Goal: Information Seeking & Learning: Learn about a topic

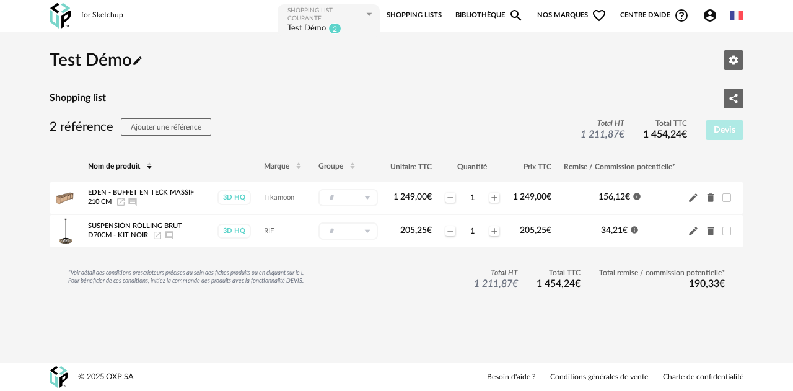
click at [68, 12] on img at bounding box center [61, 15] width 22 height 25
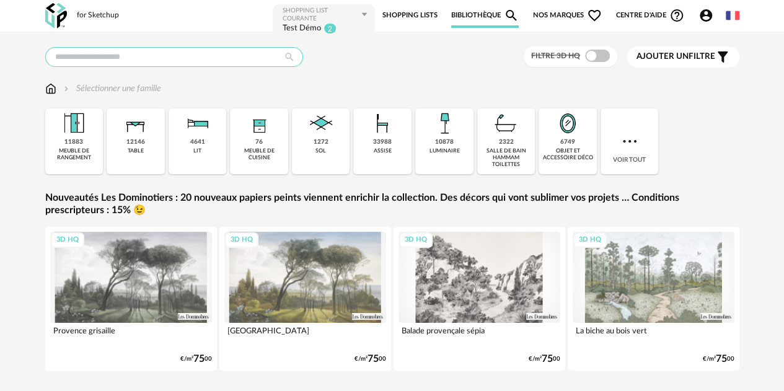
click at [51, 62] on input "text" at bounding box center [174, 57] width 258 height 20
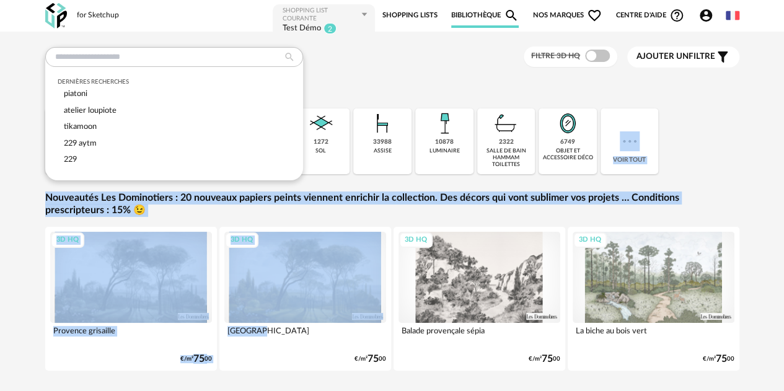
drag, startPoint x: 341, startPoint y: 211, endPoint x: 370, endPoint y: 325, distance: 117.6
click at [370, 325] on div "Dernières recherches piatoni atelier loupiote tikamoon 229 aytm 229 Filtre 3D H…" at bounding box center [392, 225] width 714 height 359
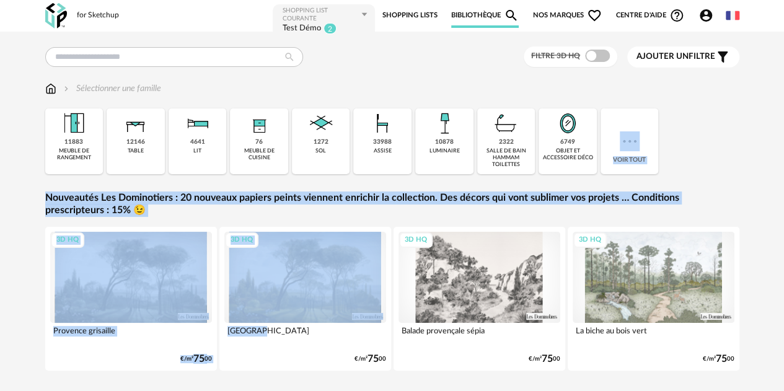
click at [340, 223] on div "Nouveautés Les Dominotiers : 20 nouveaux papiers peints viennent enrichir la co…" at bounding box center [392, 282] width 694 height 182
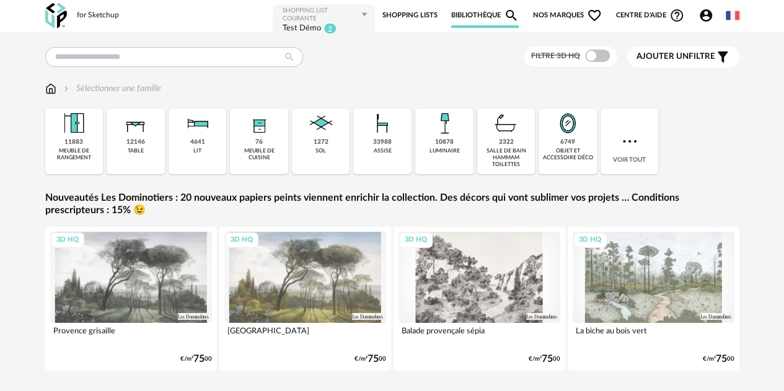
click at [340, 223] on div "Nouveautés Les Dominotiers : 20 nouveaux papiers peints viennent enrichir la co…" at bounding box center [392, 282] width 694 height 182
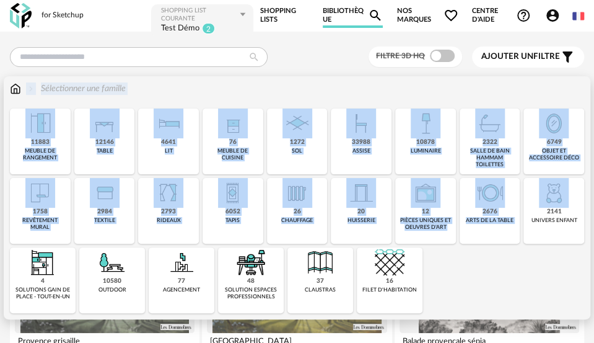
drag, startPoint x: 576, startPoint y: 200, endPoint x: 580, endPoint y: 82, distance: 118.4
click at [580, 82] on div "Sélectionner une famille Close icon 11883 meuble de rangement 12146 table 4641 …" at bounding box center [297, 197] width 587 height 243
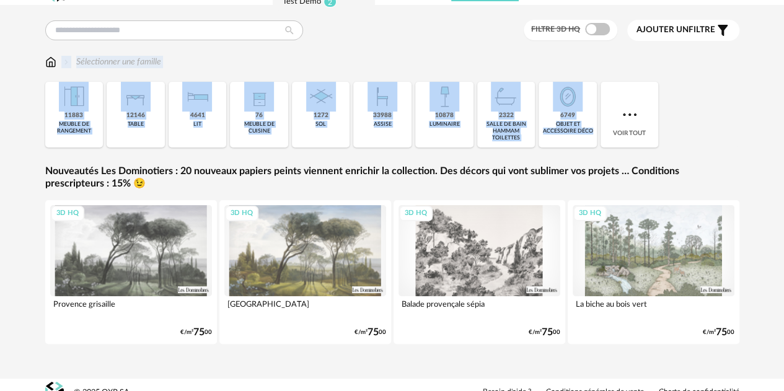
scroll to position [42, 0]
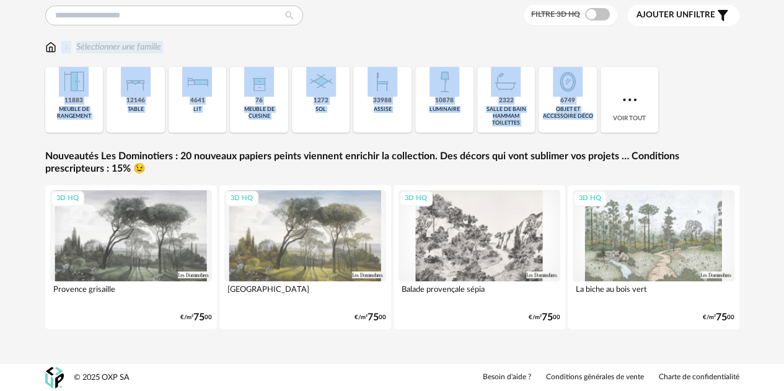
click at [156, 241] on div "3D HQ" at bounding box center [131, 235] width 162 height 91
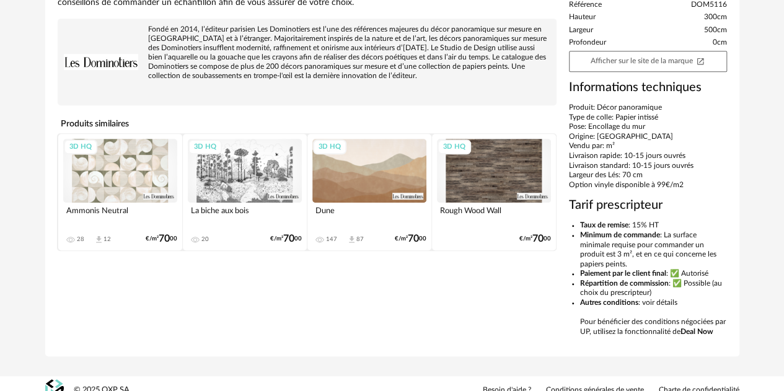
scroll to position [346, 0]
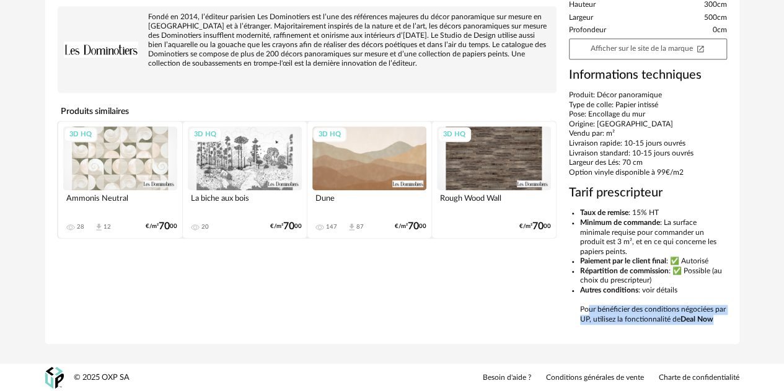
drag, startPoint x: 719, startPoint y: 320, endPoint x: 565, endPoint y: 308, distance: 154.1
click at [565, 308] on div "Prix catalogue (TTC): €/m² 75 00 Informations Référence DOM5116 Hauteur 300cm L…" at bounding box center [648, 133] width 170 height 395
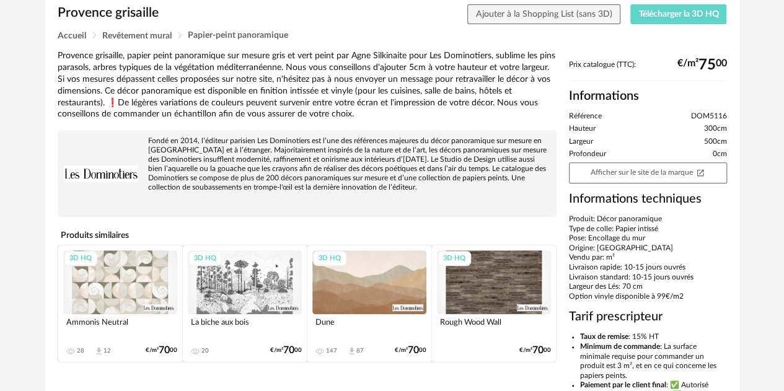
scroll to position [160, 0]
